Goal: Entertainment & Leisure: Consume media (video, audio)

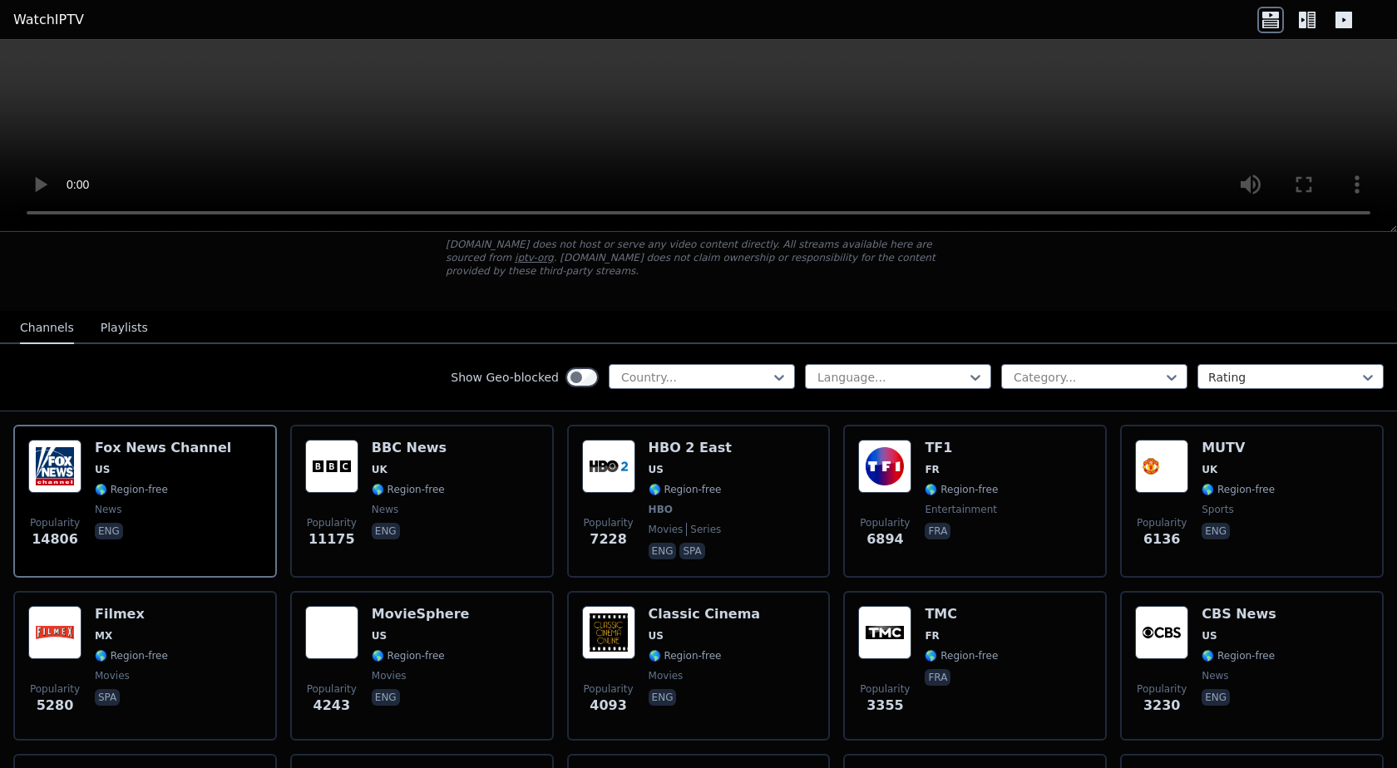
scroll to position [200, 0]
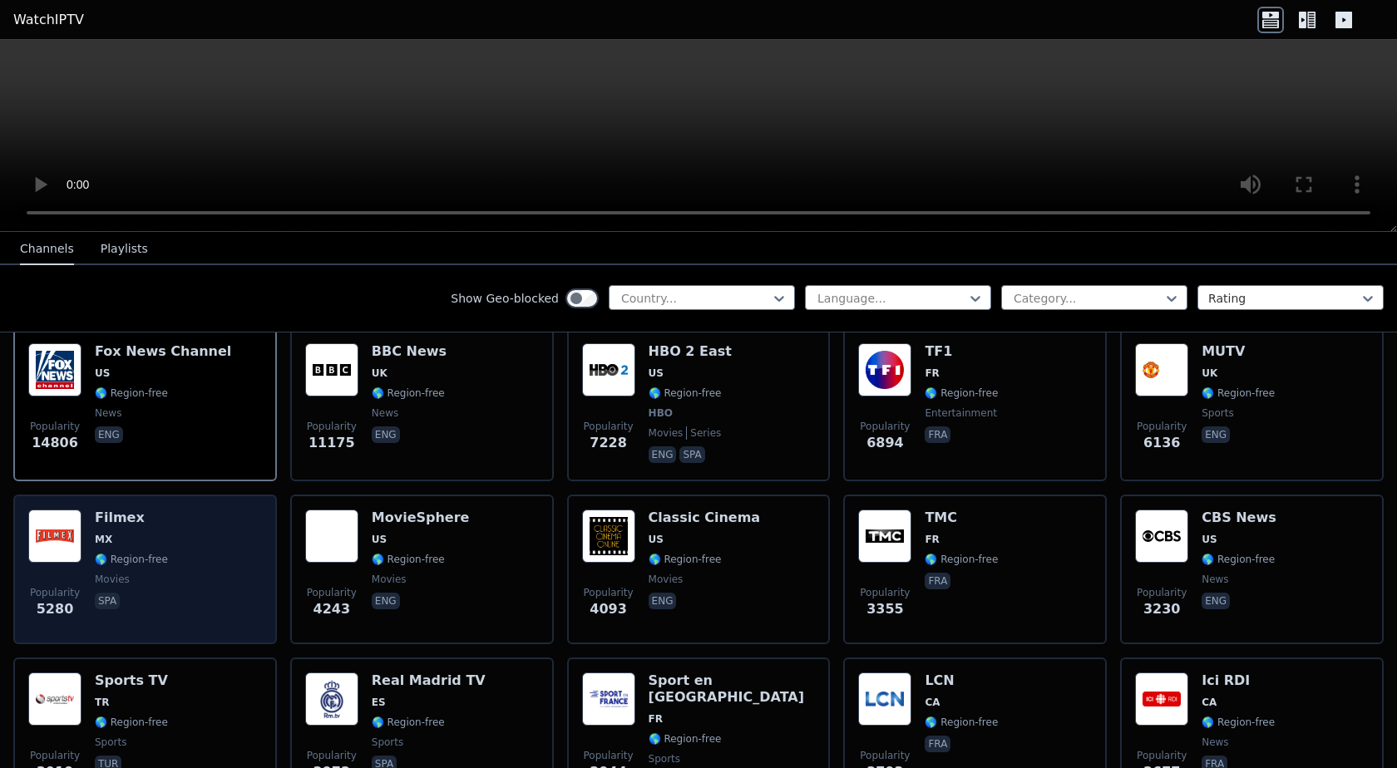
click at [200, 526] on div "Popularity 5280 Filmex MX 🌎 Region-free movies spa" at bounding box center [145, 570] width 234 height 120
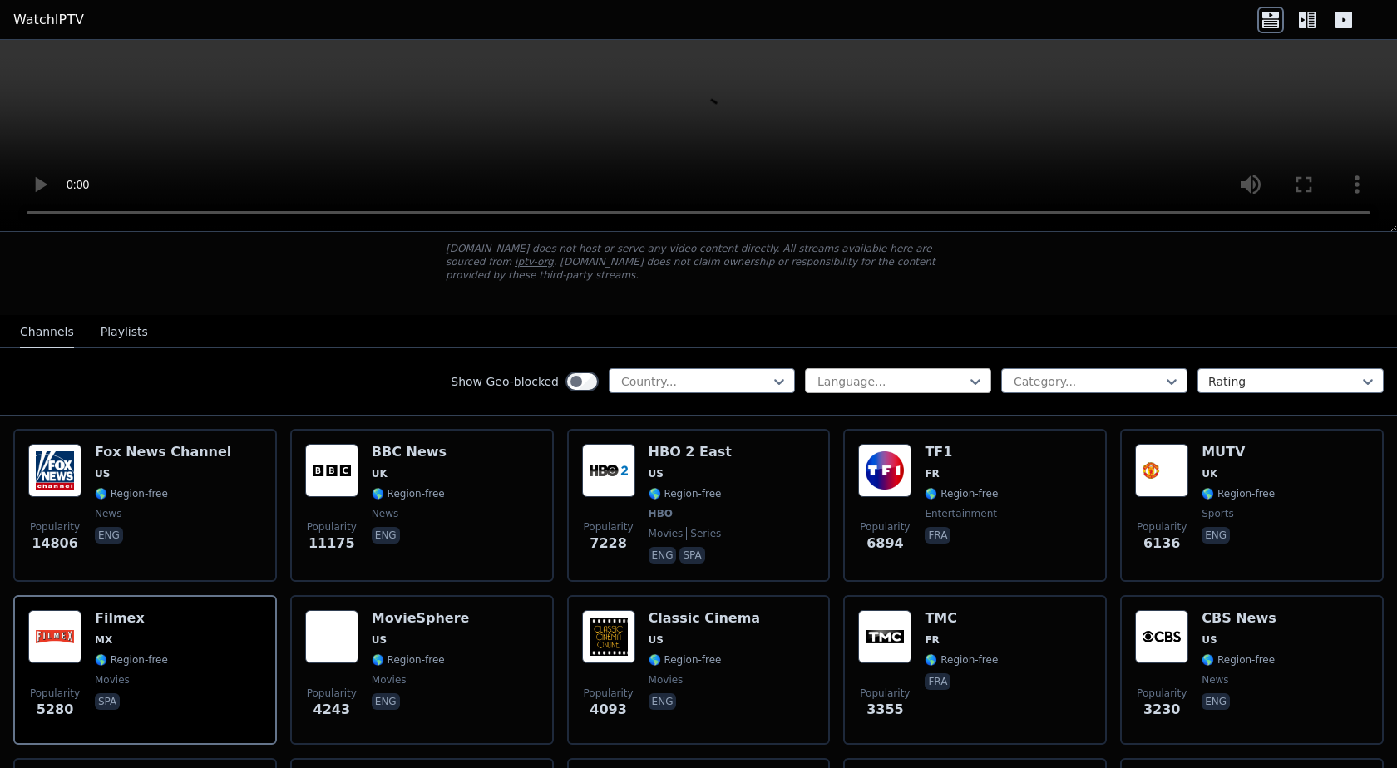
scroll to position [0, 0]
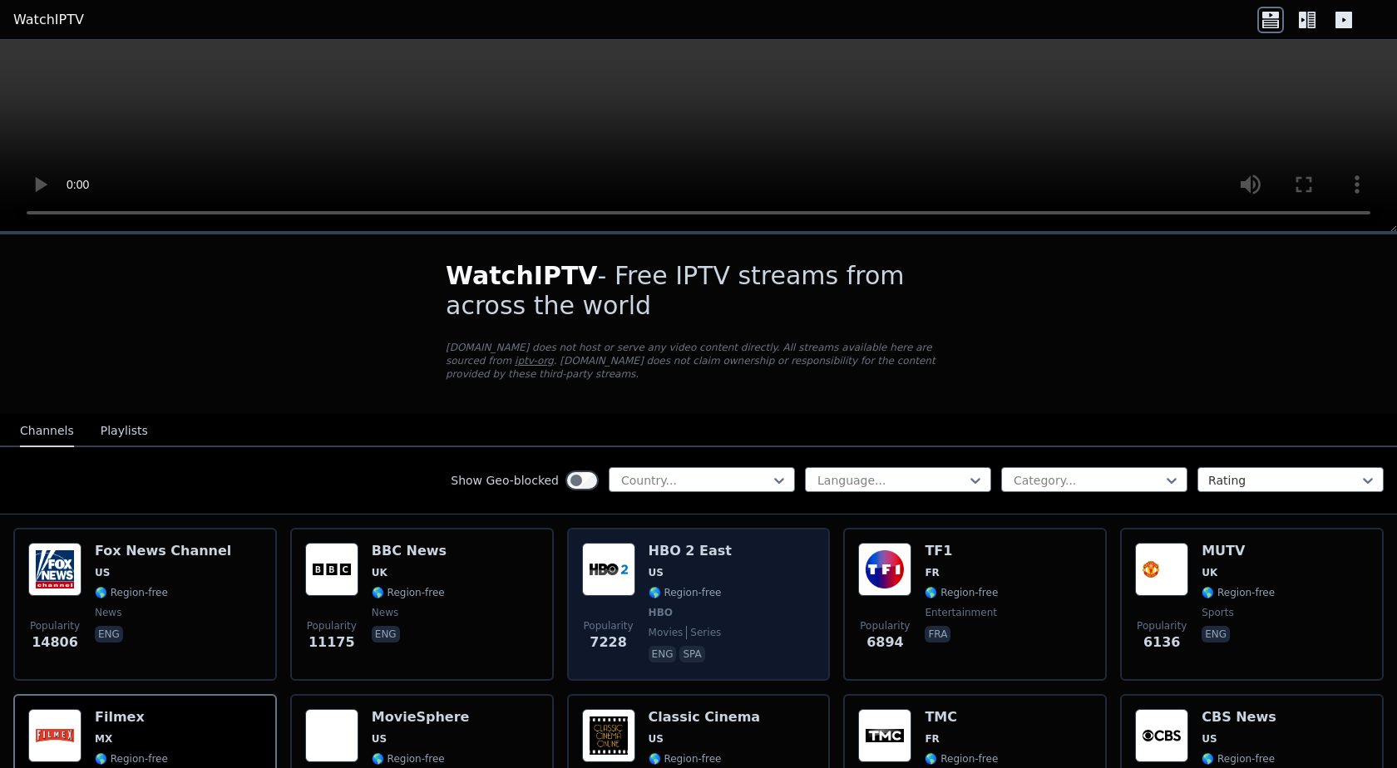
click at [773, 572] on div "Popularity 7228 HBO 2 East US 🌎 Region-free HBO movies series eng spa" at bounding box center [699, 604] width 234 height 123
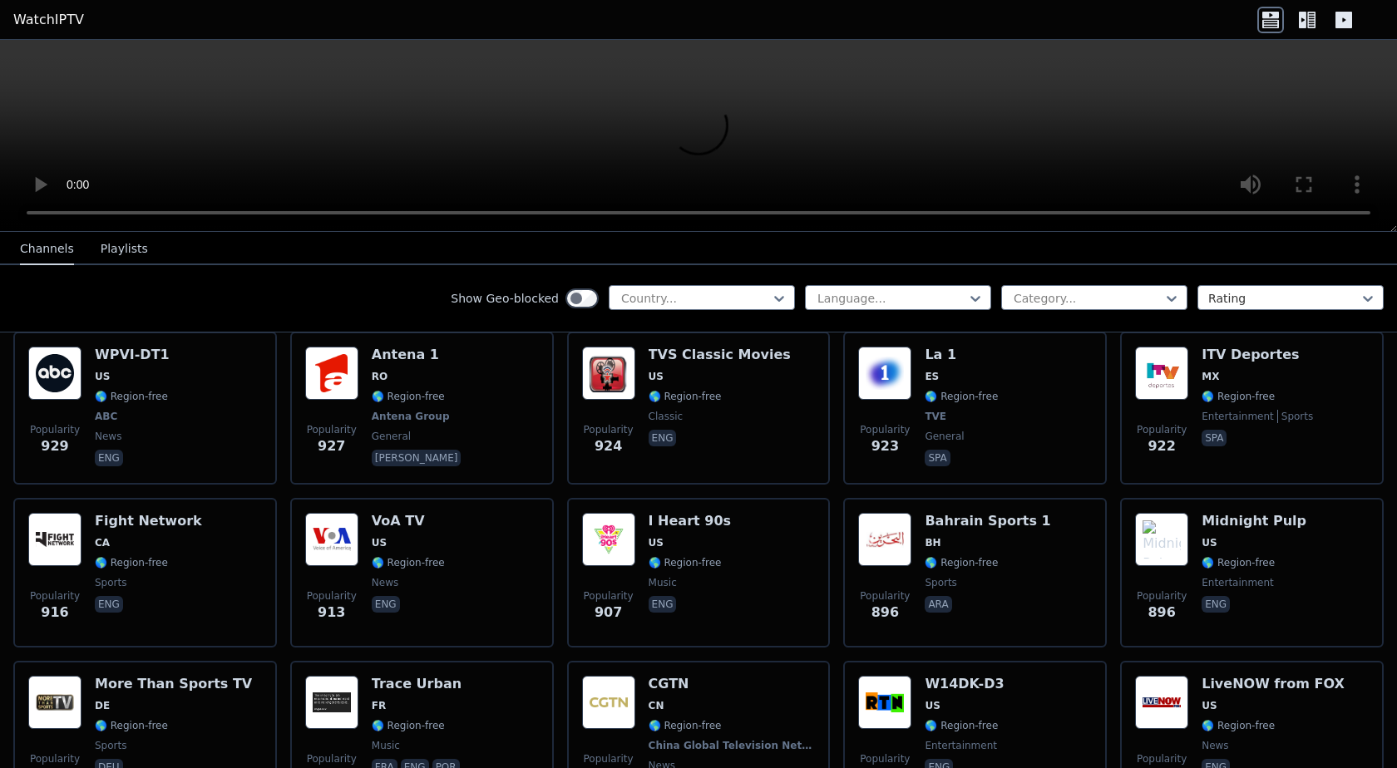
scroll to position [2594, 0]
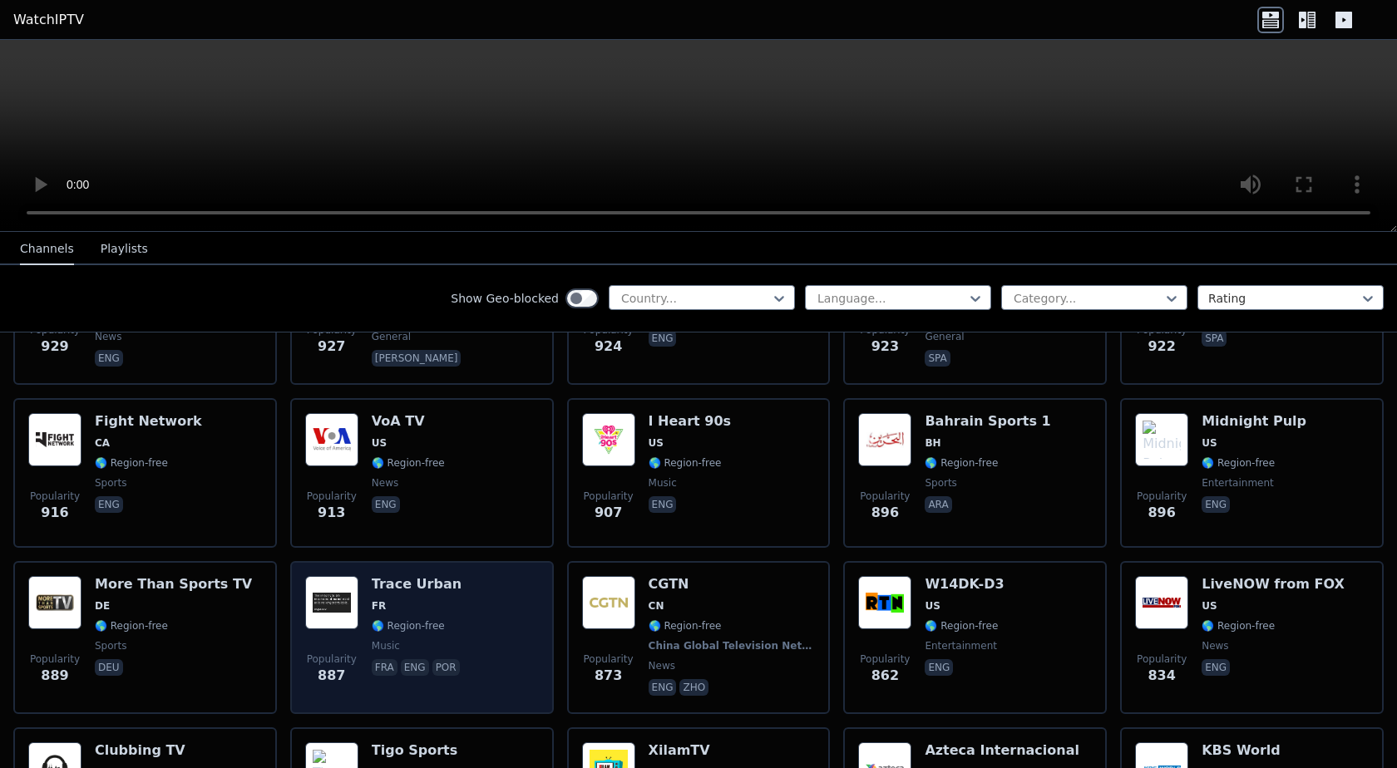
click at [487, 576] on div "Popularity 887 Trace Urban FR 🌎 Region-free music fra eng por" at bounding box center [422, 637] width 234 height 123
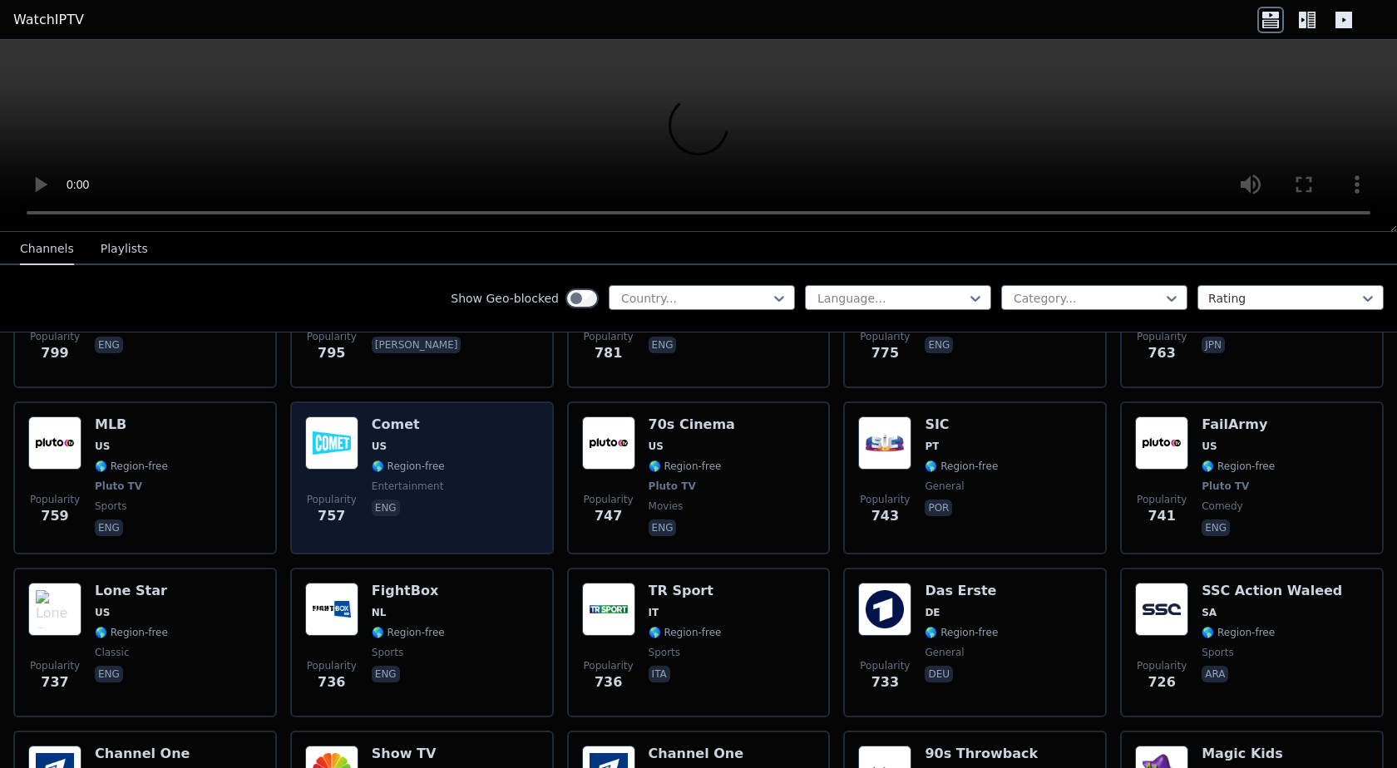
scroll to position [3393, 0]
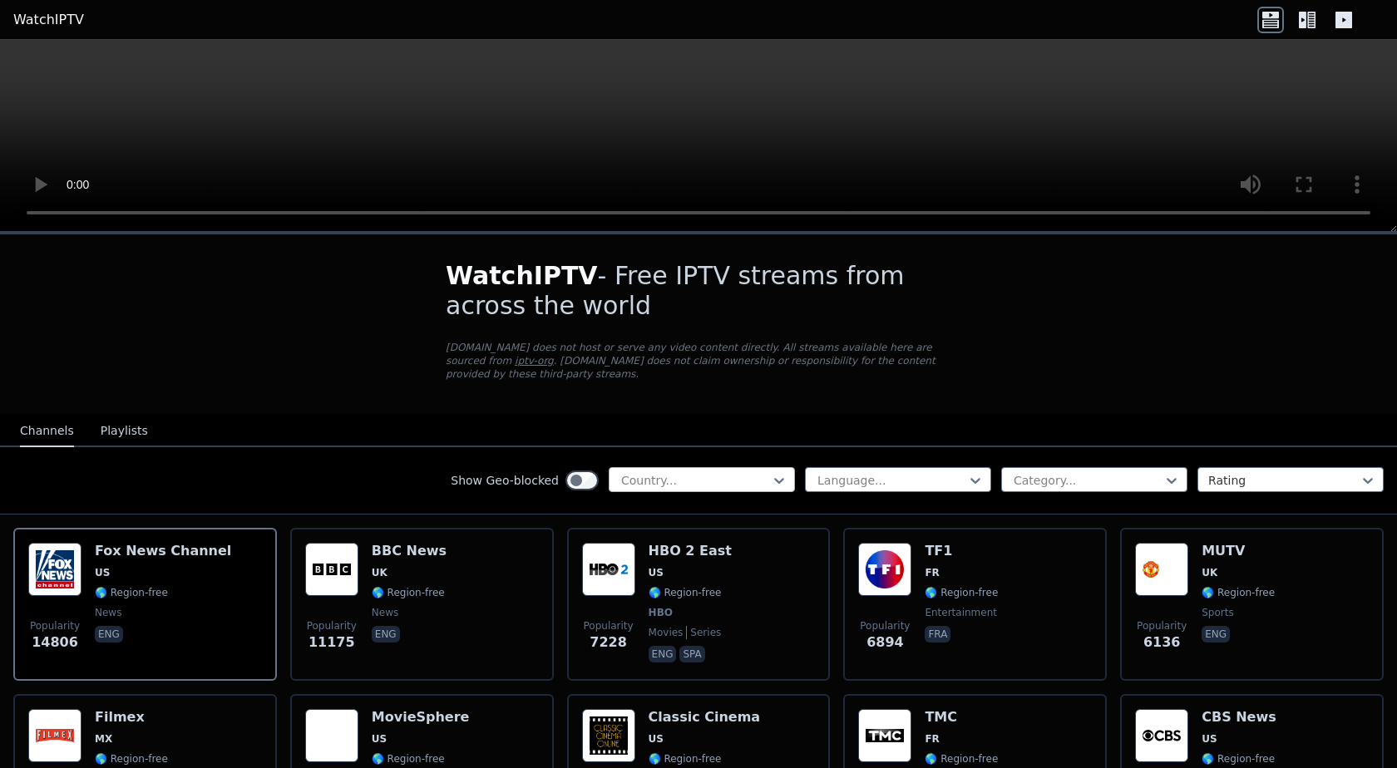
click at [678, 472] on div at bounding box center [695, 480] width 151 height 17
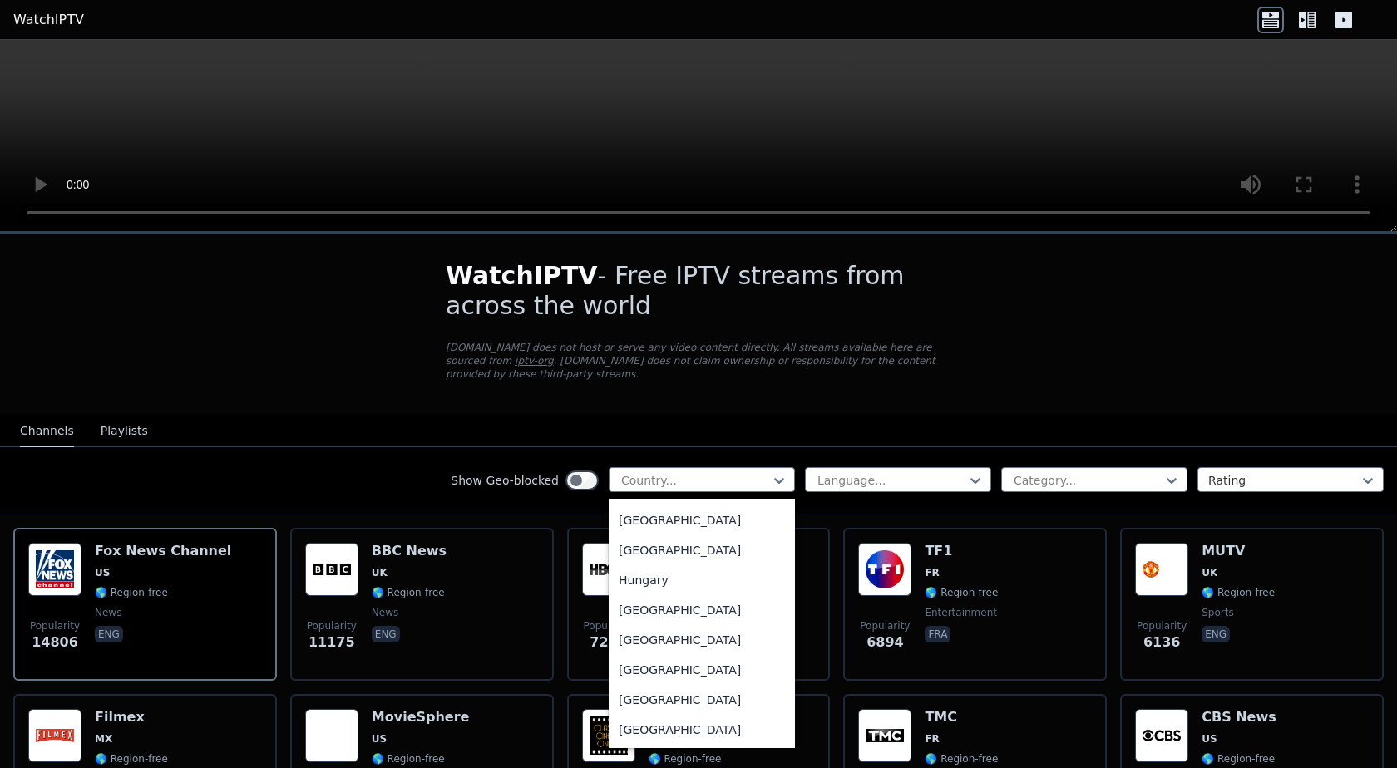
scroll to position [2594, 0]
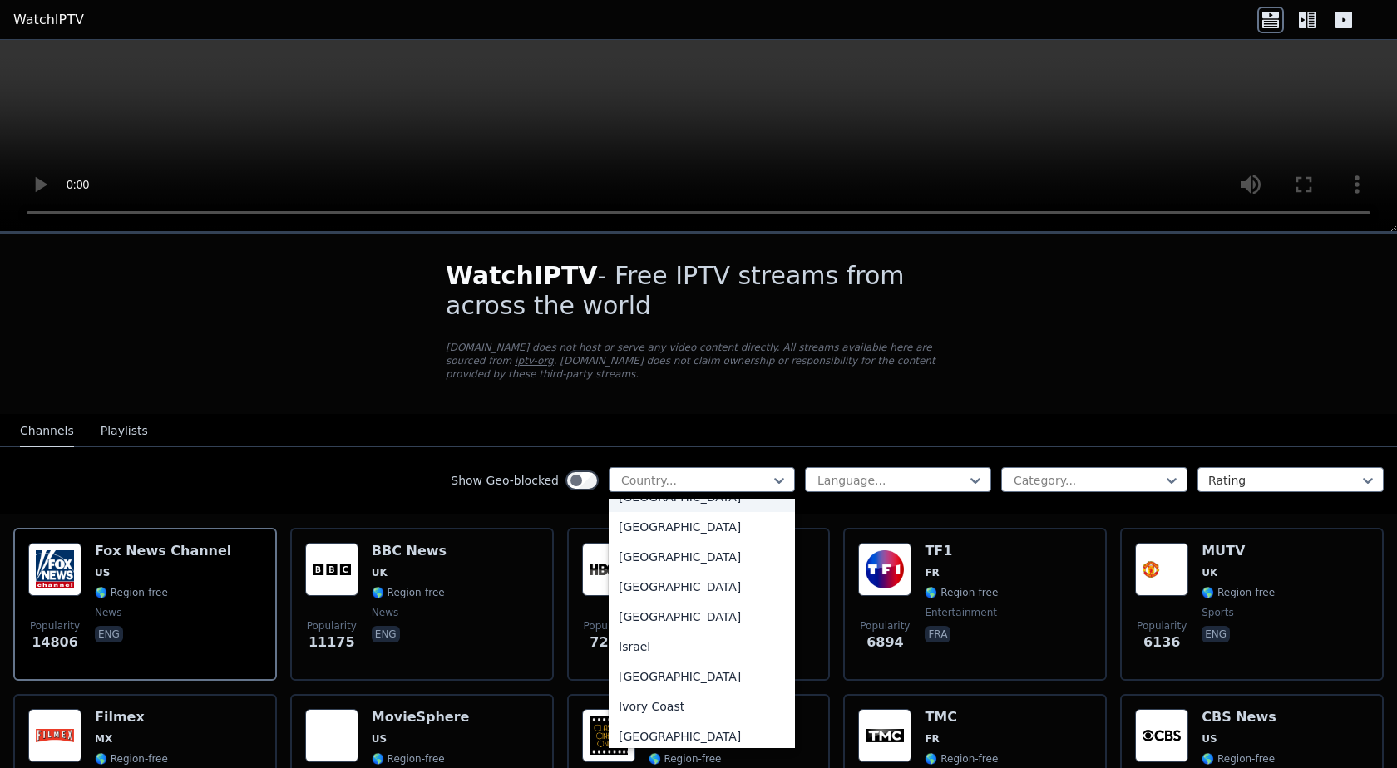
click at [623, 501] on div "India" at bounding box center [702, 497] width 186 height 30
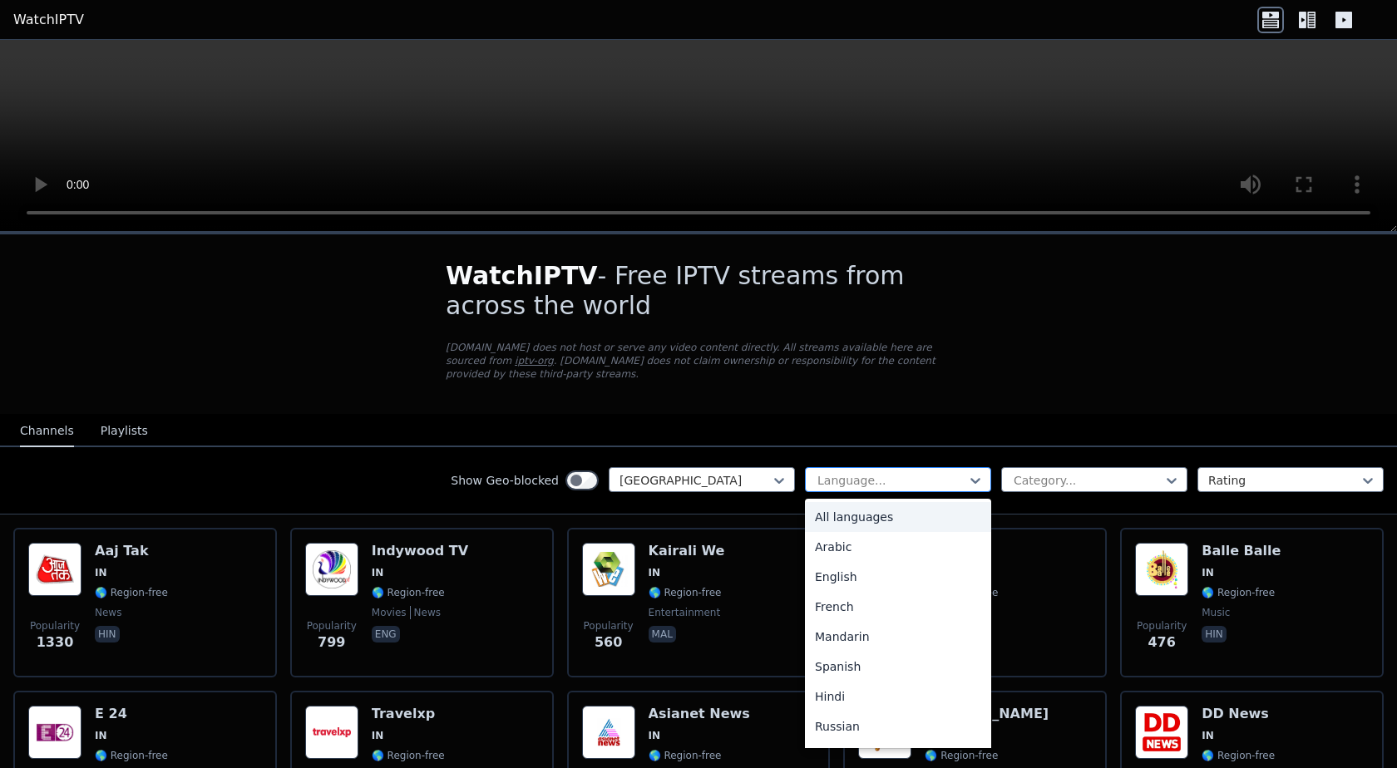
click at [914, 472] on div at bounding box center [891, 480] width 151 height 17
click at [833, 511] on div "All languages" at bounding box center [898, 517] width 186 height 30
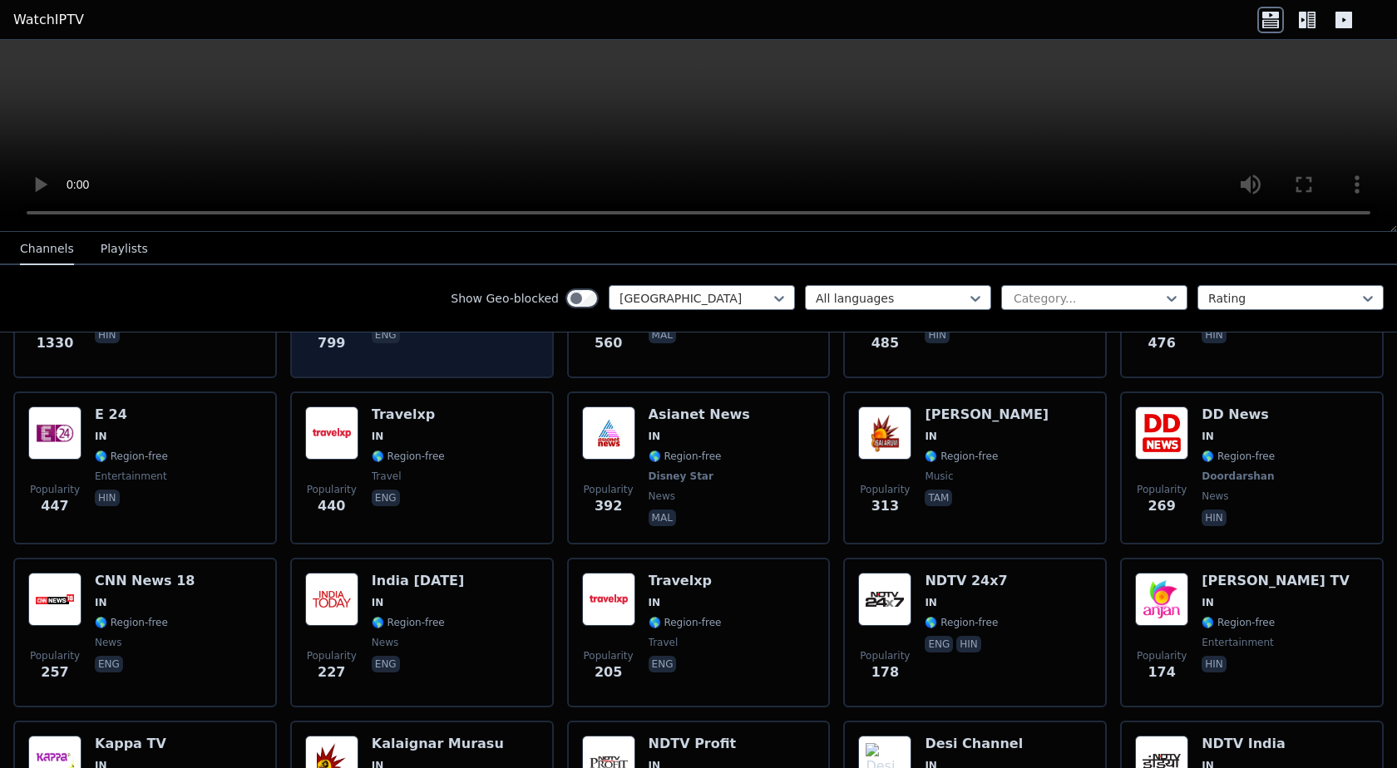
scroll to position [399, 0]
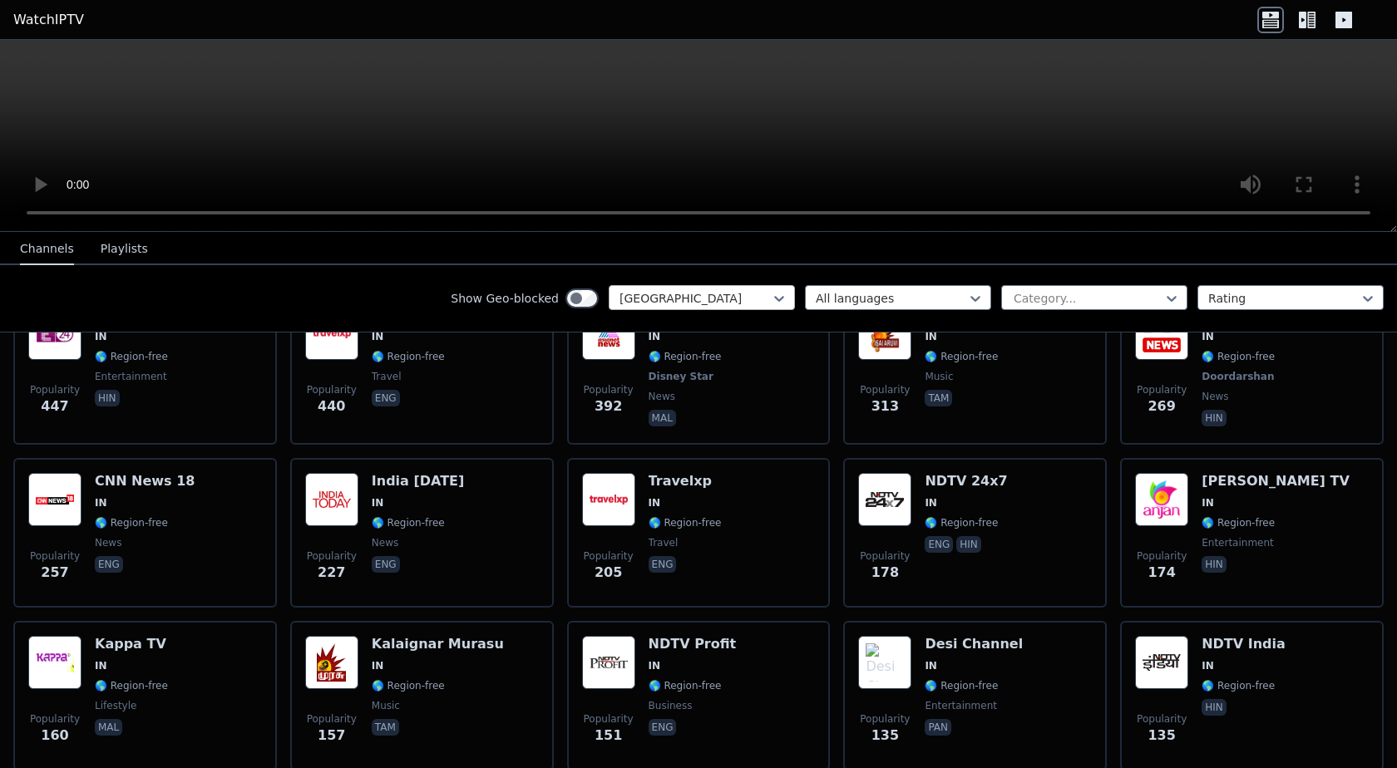
click at [697, 293] on div at bounding box center [695, 298] width 151 height 17
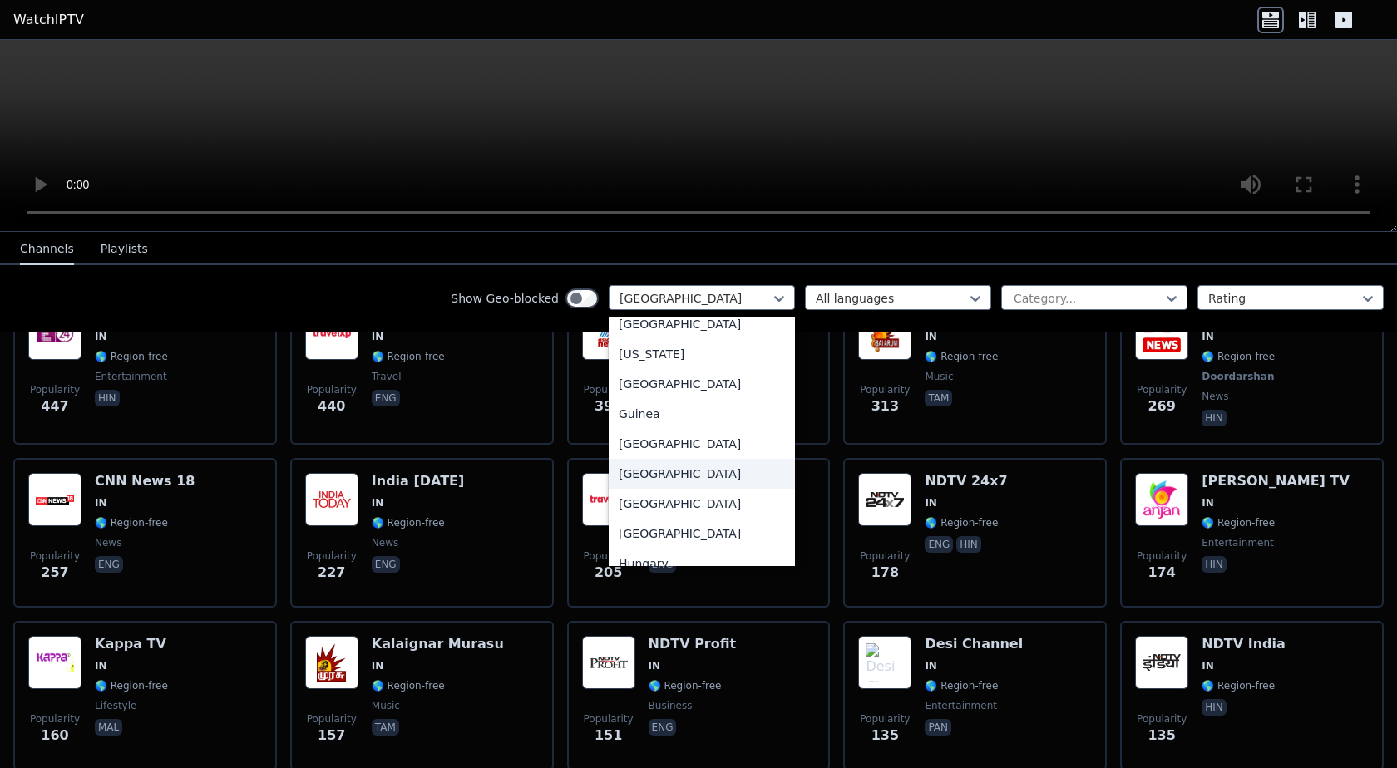
scroll to position [2285, 0]
click at [660, 550] on div "Hong Kong" at bounding box center [702, 535] width 186 height 30
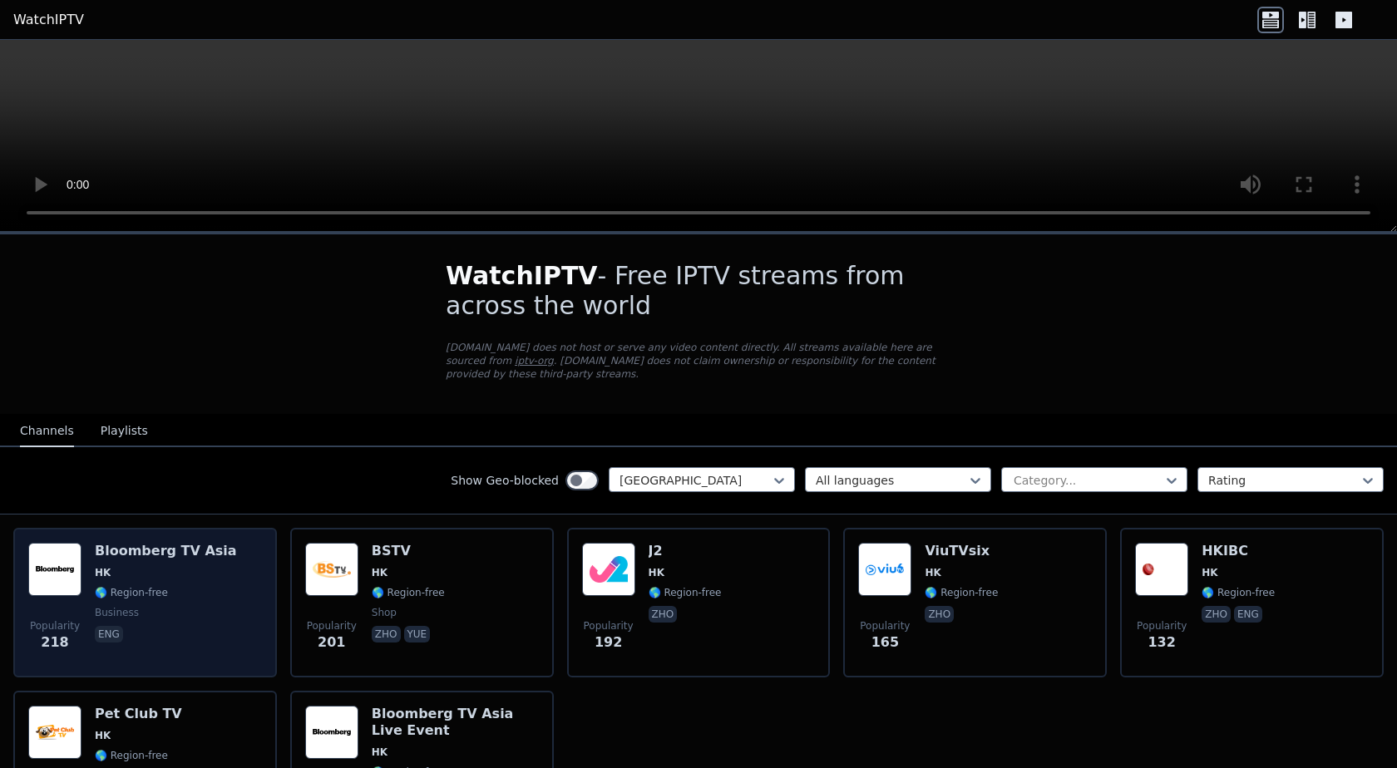
click at [210, 588] on div "Bloomberg TV Asia HK 🌎 Region-free business eng" at bounding box center [166, 603] width 142 height 120
